Goal: Use online tool/utility: Utilize a website feature to perform a specific function

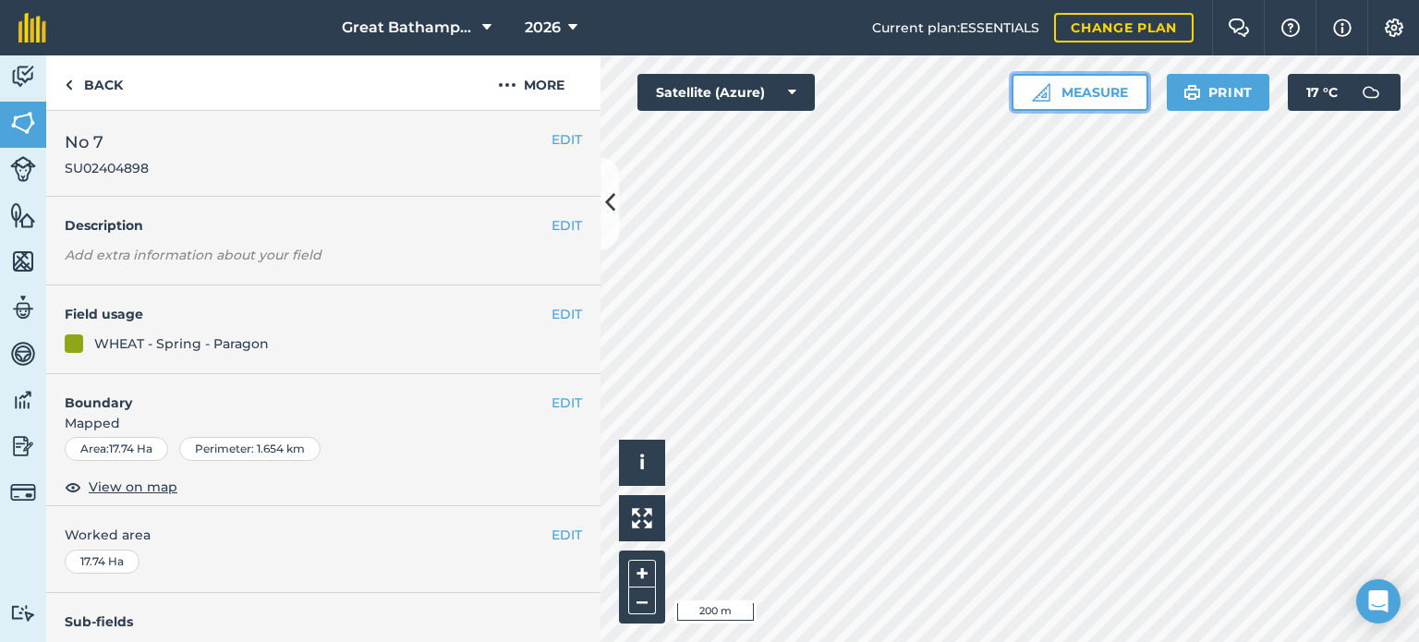
click at [1115, 101] on button "Measure" at bounding box center [1080, 92] width 137 height 37
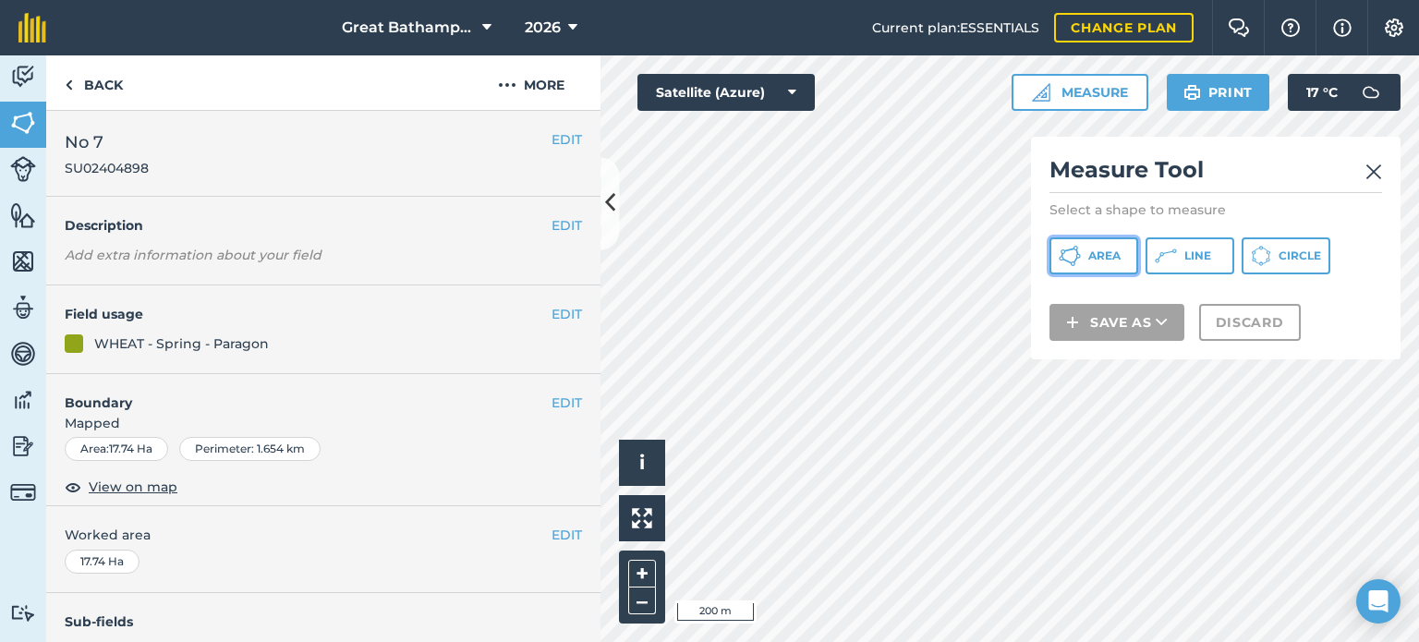
click at [1098, 262] on span "Area" at bounding box center [1104, 256] width 32 height 15
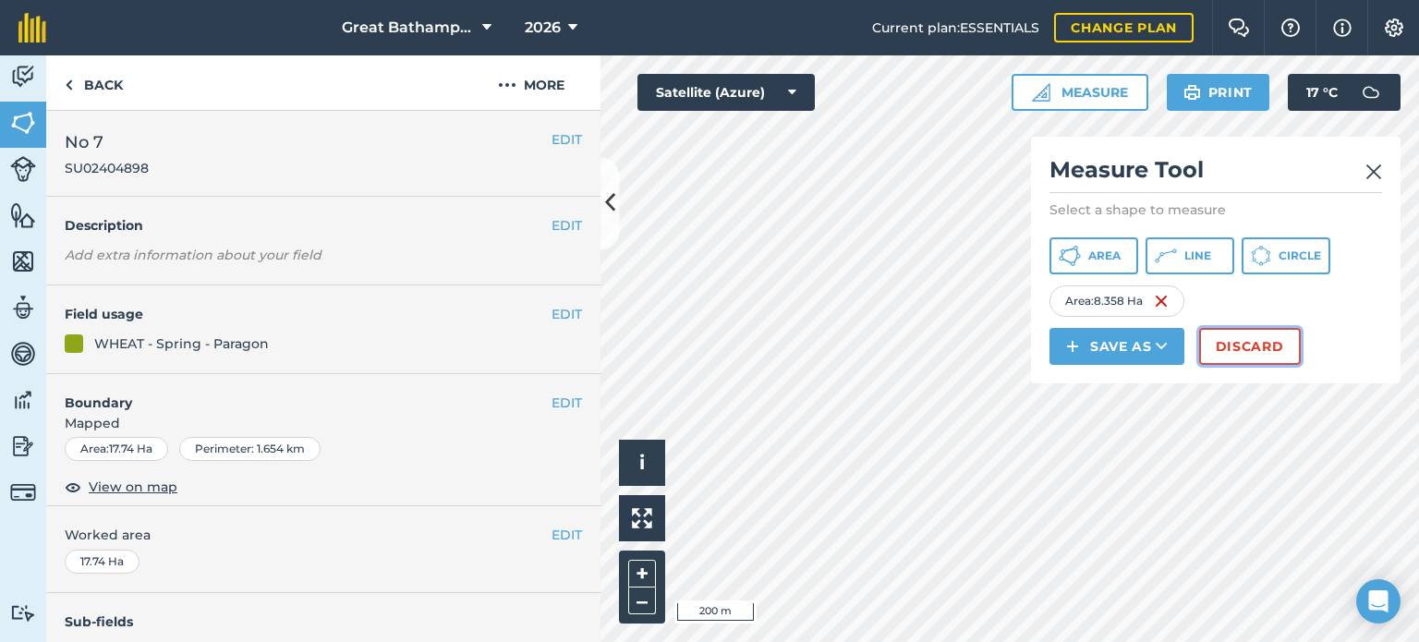
click at [1247, 333] on button "Discard" at bounding box center [1250, 346] width 102 height 37
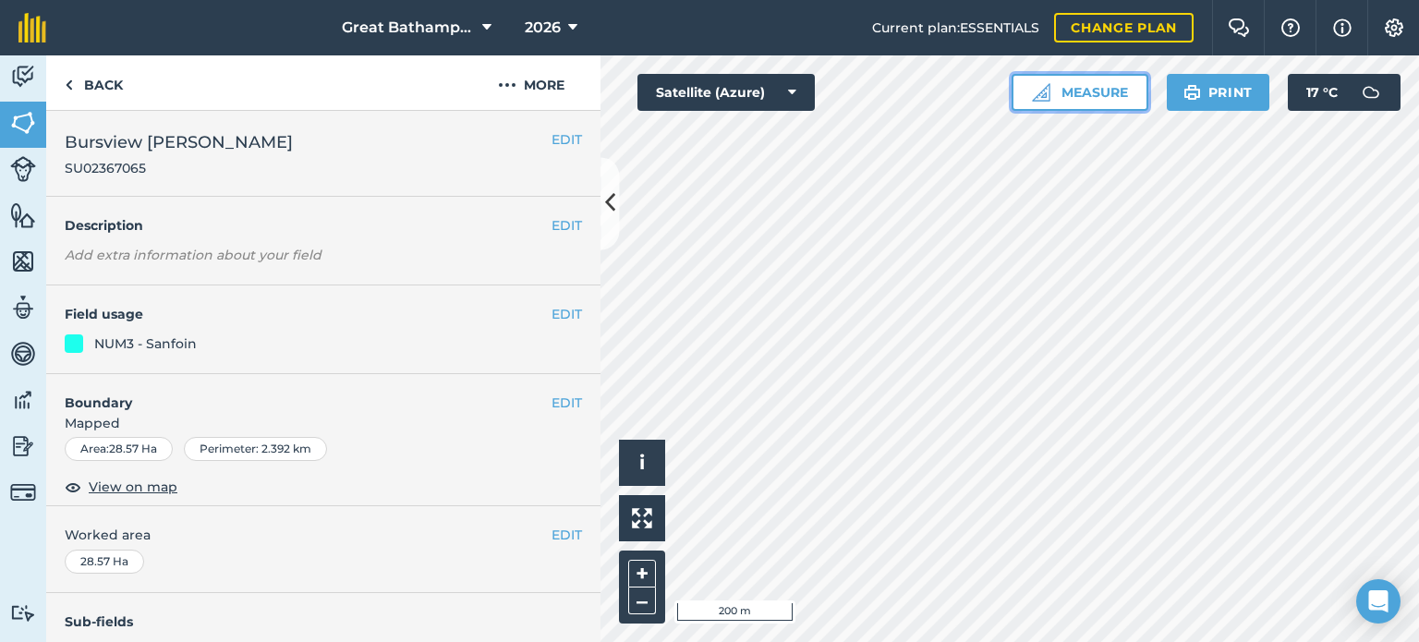
click at [1110, 103] on button "Measure" at bounding box center [1080, 92] width 137 height 37
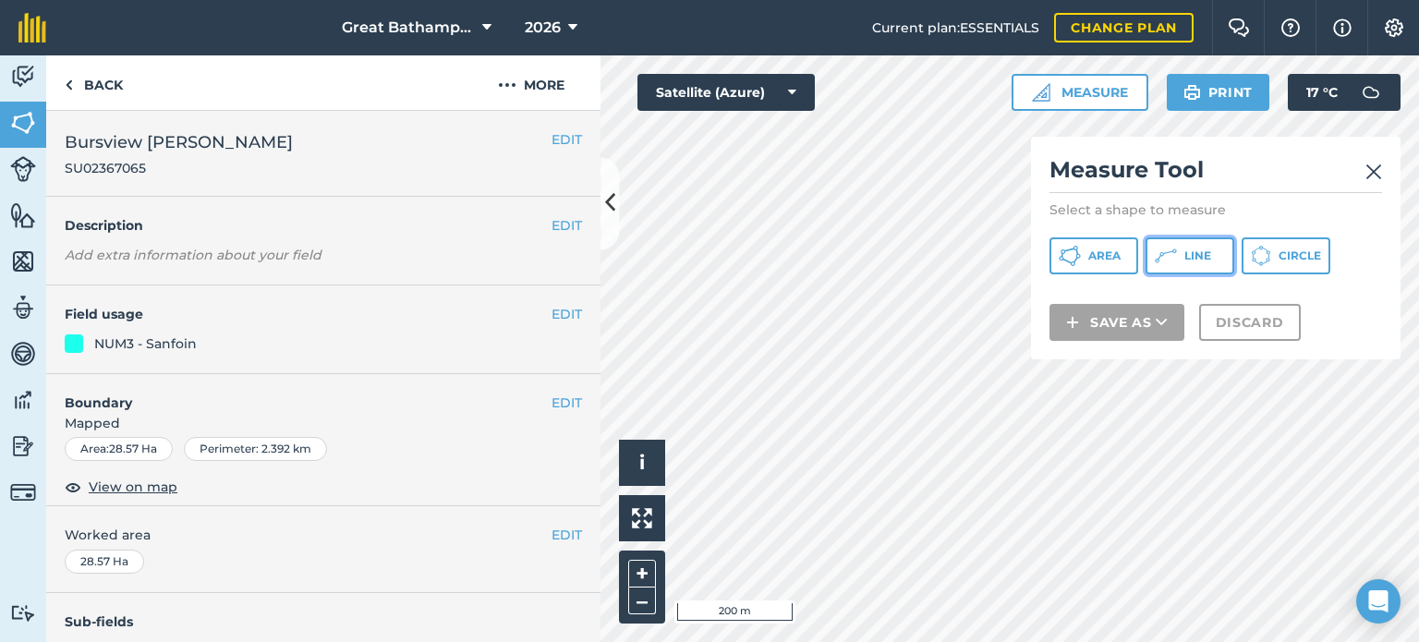
click at [1166, 248] on icon at bounding box center [1166, 256] width 22 height 22
click at [1372, 170] on img at bounding box center [1373, 172] width 17 height 22
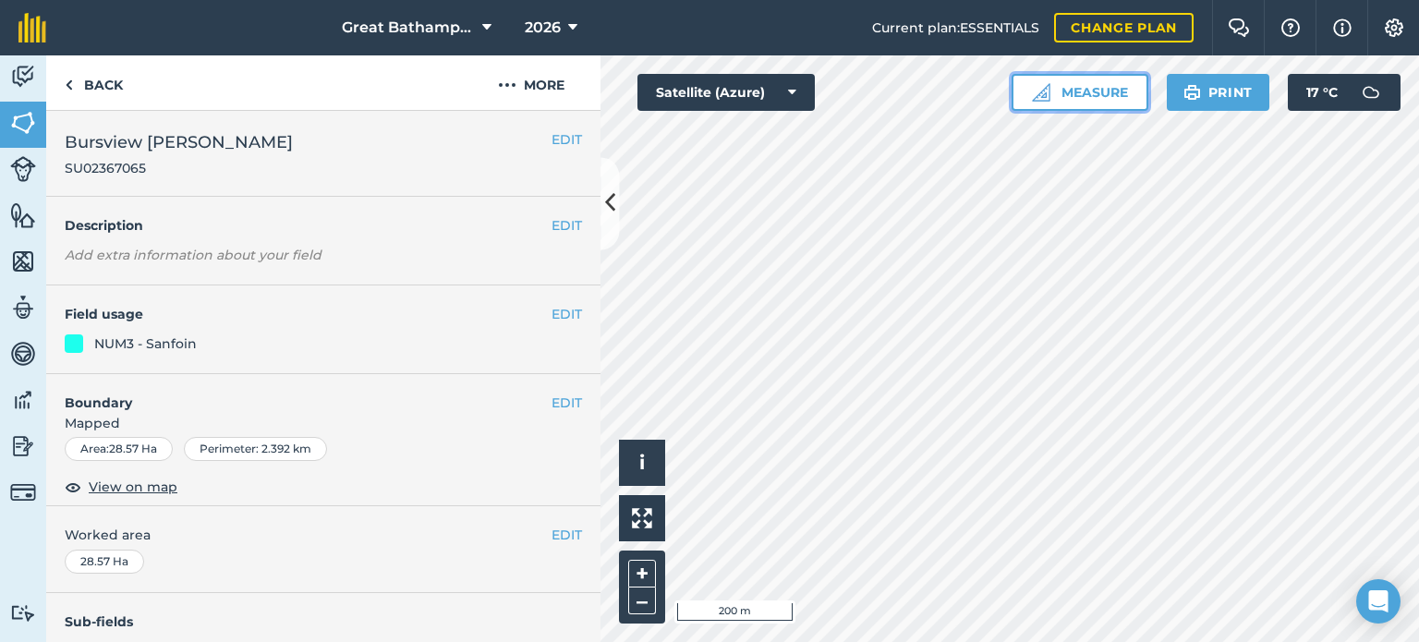
click at [1108, 105] on button "Measure" at bounding box center [1080, 92] width 137 height 37
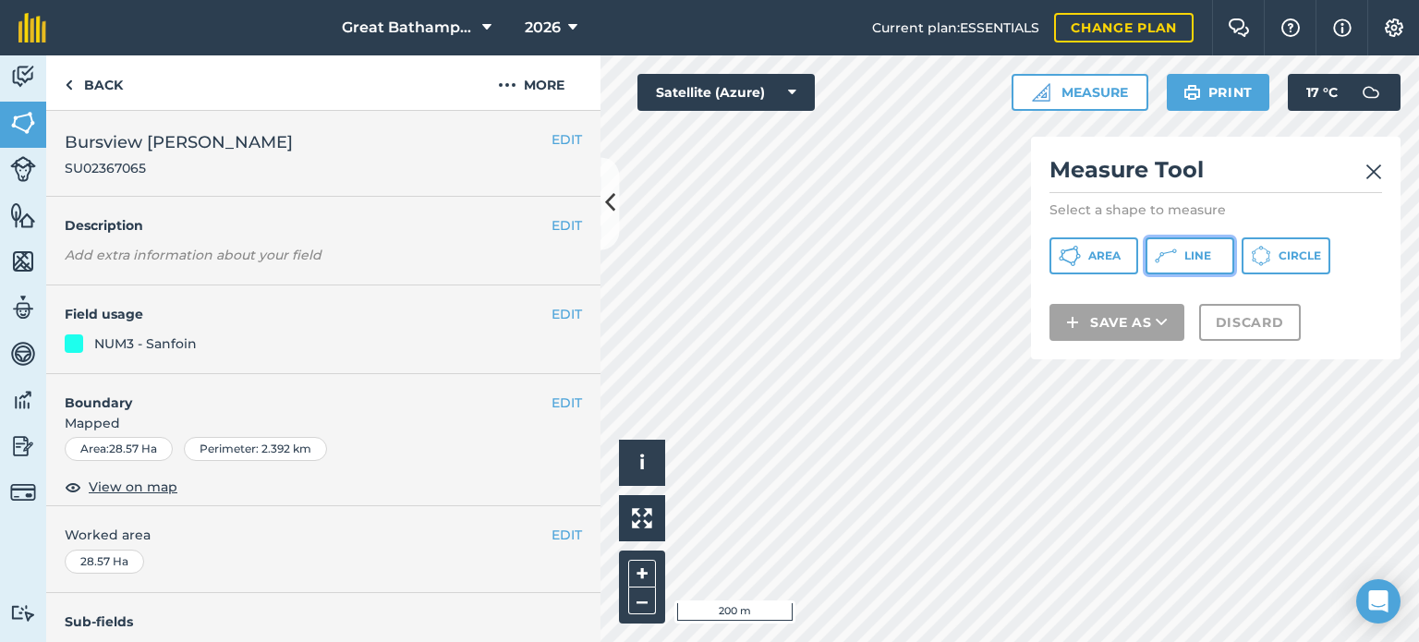
click at [1165, 253] on icon at bounding box center [1168, 252] width 10 height 4
click at [1363, 181] on h2 "Measure Tool" at bounding box center [1216, 174] width 333 height 38
click at [1375, 170] on img at bounding box center [1373, 172] width 17 height 22
